Goal: Information Seeking & Learning: Check status

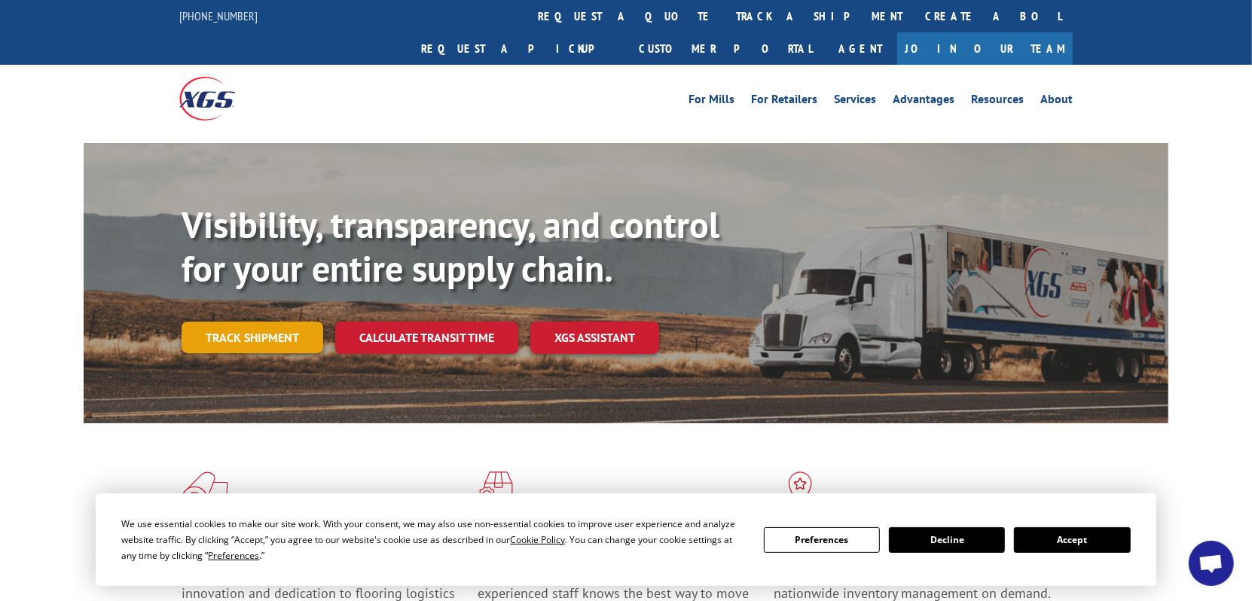
click at [247, 322] on link "Track shipment" at bounding box center [253, 338] width 142 height 32
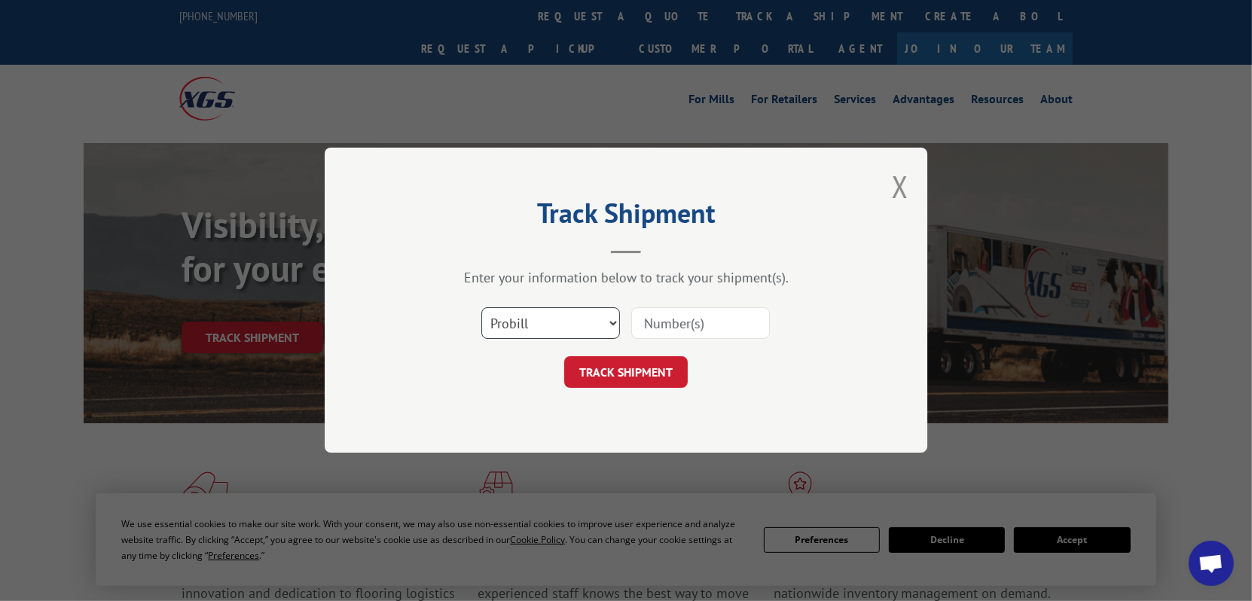
click at [610, 320] on select "Select category... Probill BOL PO" at bounding box center [550, 324] width 139 height 32
select select "bol"
click at [481, 308] on select "Select category... Probill BOL PO" at bounding box center [550, 324] width 139 height 32
click at [657, 324] on input at bounding box center [700, 324] width 139 height 32
type input "7070588"
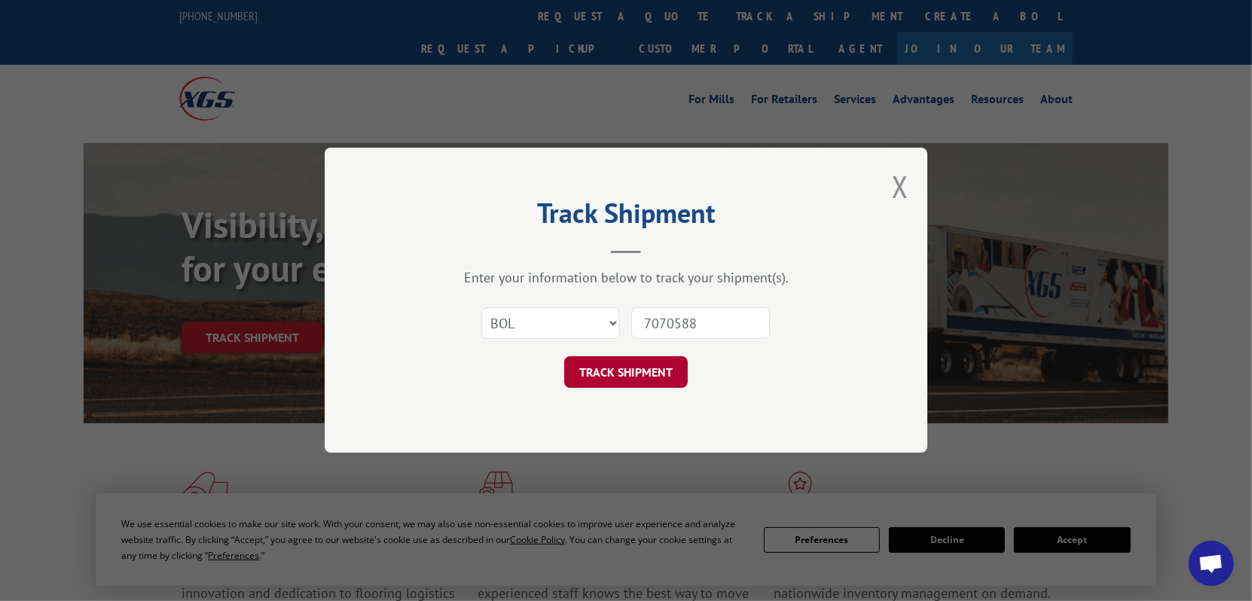
click at [634, 374] on button "TRACK SHIPMENT" at bounding box center [626, 373] width 124 height 32
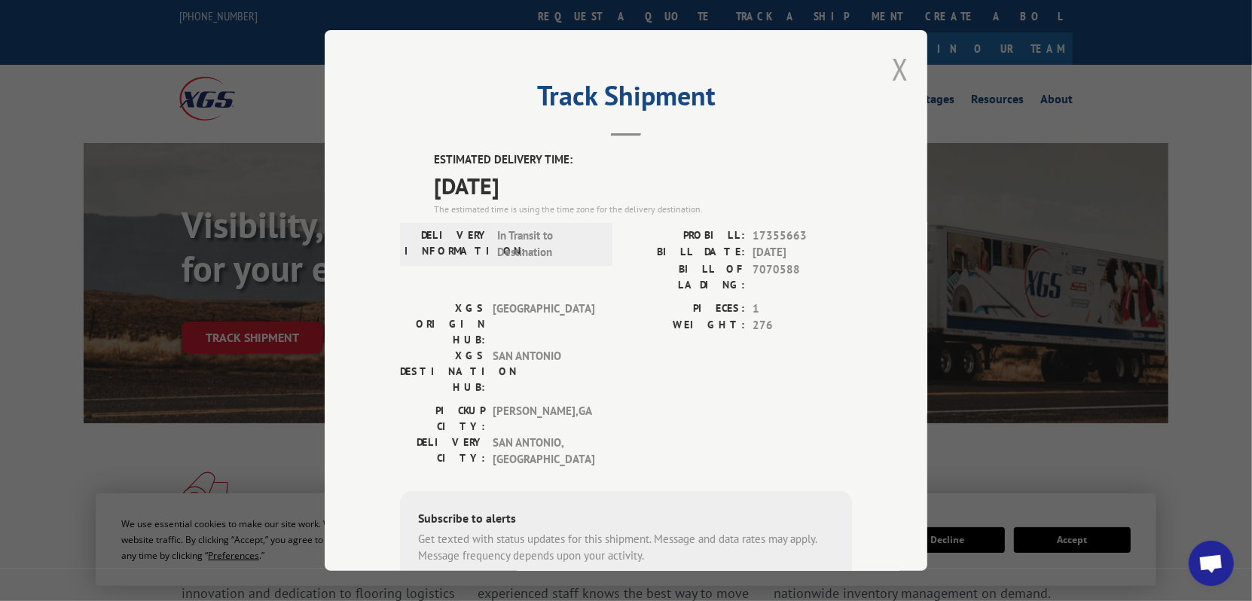
click at [892, 72] on button "Close modal" at bounding box center [900, 69] width 17 height 40
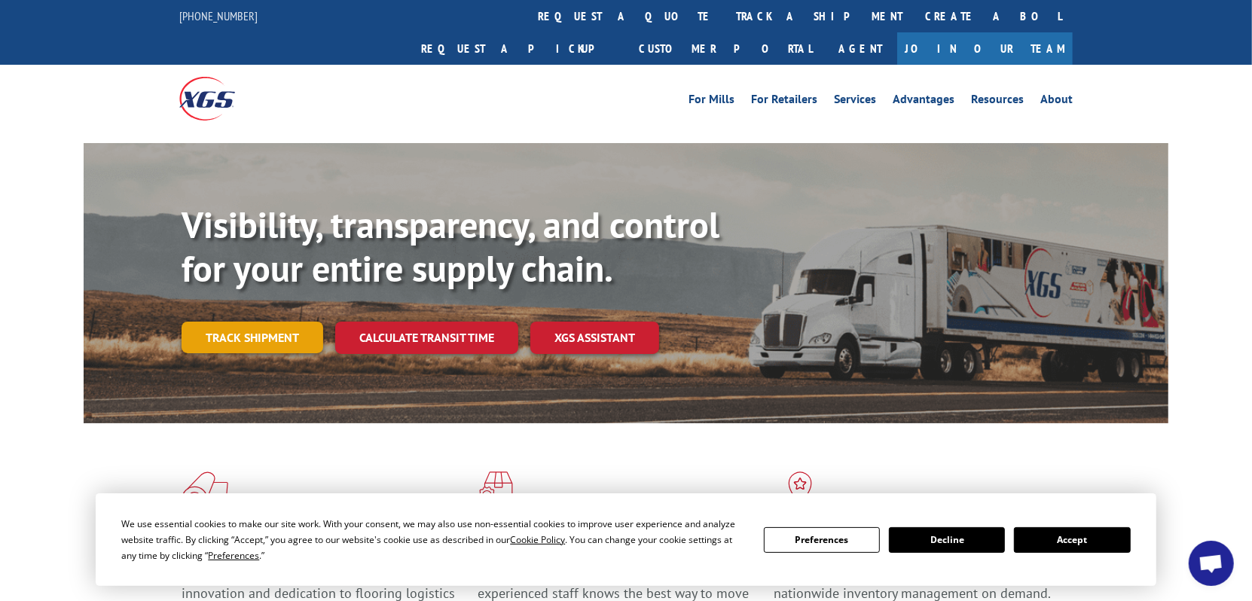
click at [249, 322] on link "Track shipment" at bounding box center [253, 338] width 142 height 32
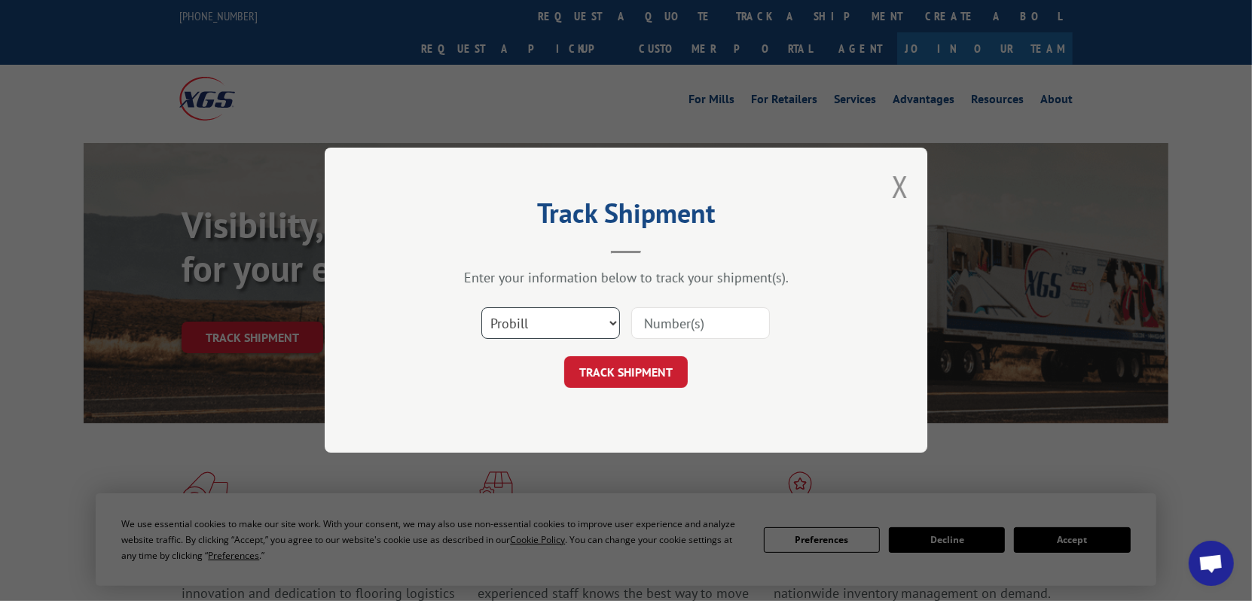
click at [615, 326] on select "Select category... Probill BOL PO" at bounding box center [550, 324] width 139 height 32
select select "bol"
click at [481, 308] on select "Select category... Probill BOL PO" at bounding box center [550, 324] width 139 height 32
click at [671, 323] on input at bounding box center [700, 324] width 139 height 32
type input "7073268"
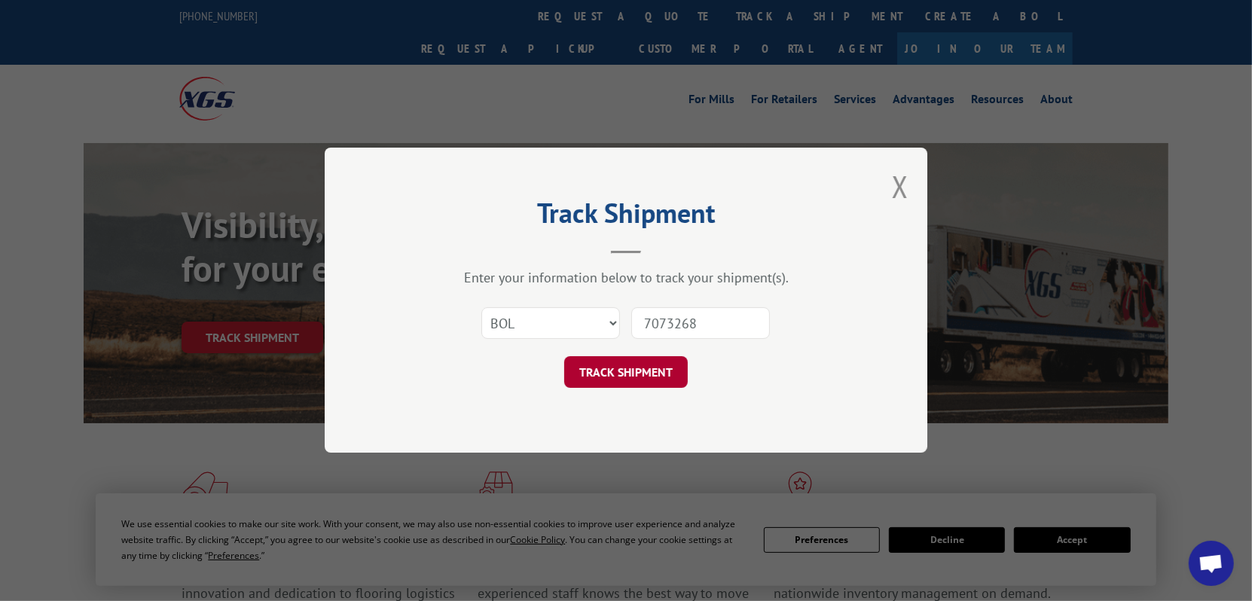
click at [636, 381] on button "TRACK SHIPMENT" at bounding box center [626, 373] width 124 height 32
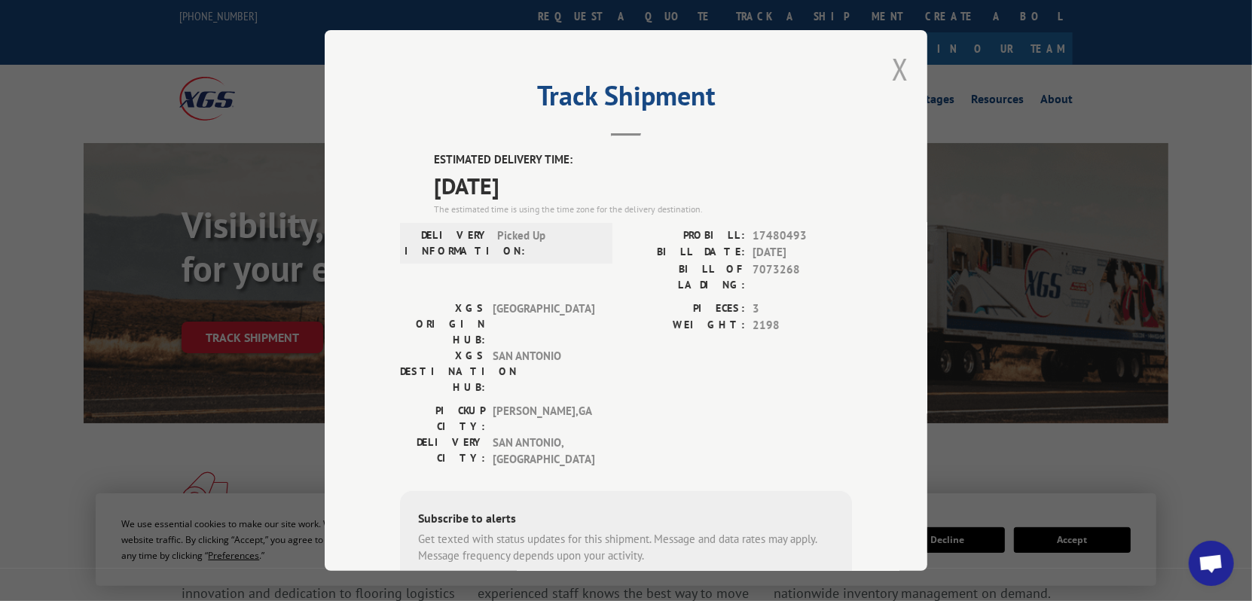
click at [899, 74] on button "Close modal" at bounding box center [900, 69] width 17 height 40
